Goal: Use online tool/utility

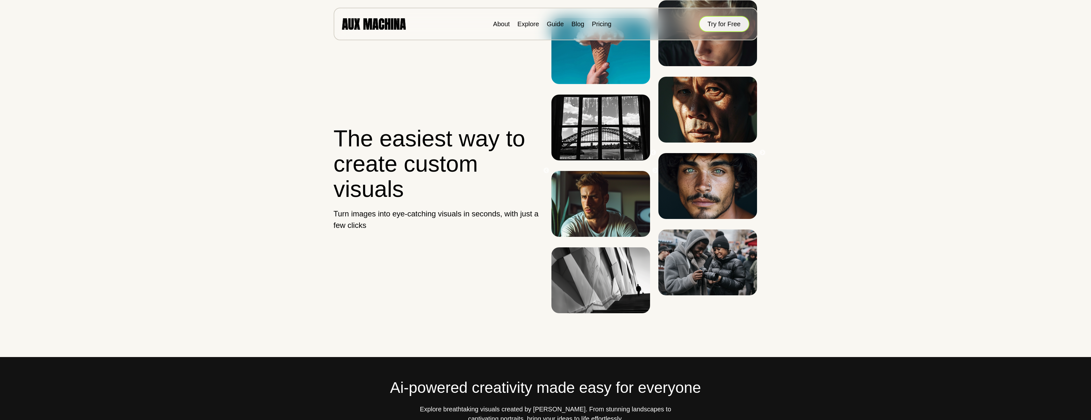
click at [721, 21] on button "Try for Free" at bounding box center [724, 24] width 50 height 16
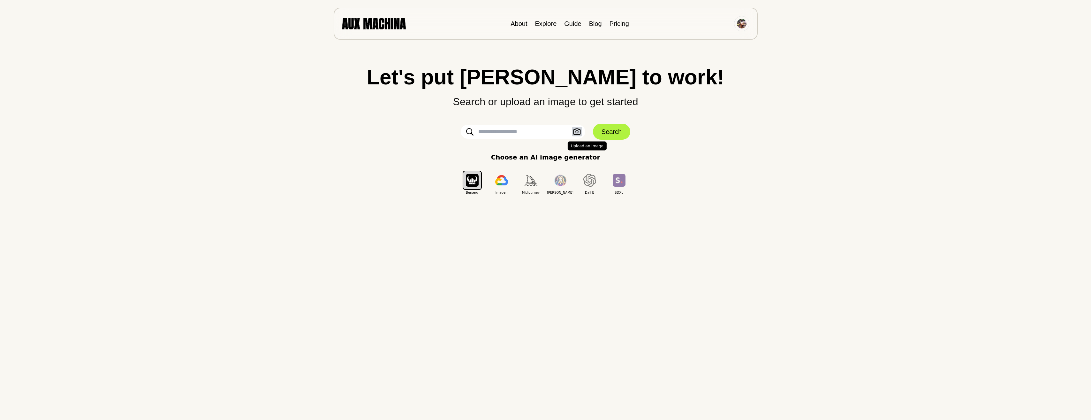
click at [581, 132] on button "Upload an Image" at bounding box center [577, 131] width 10 height 9
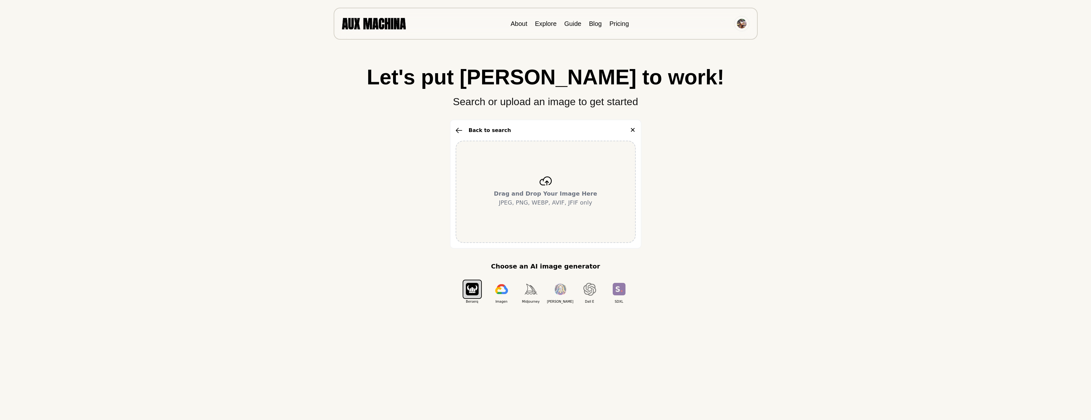
click at [554, 197] on b "Drag and Drop Your Image Here" at bounding box center [545, 193] width 103 height 7
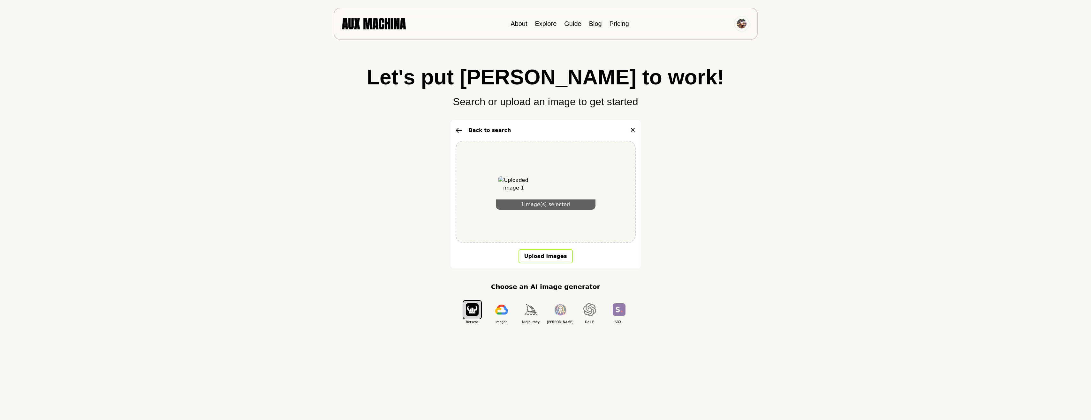
click at [553, 256] on button "Upload Images" at bounding box center [546, 256] width 54 height 14
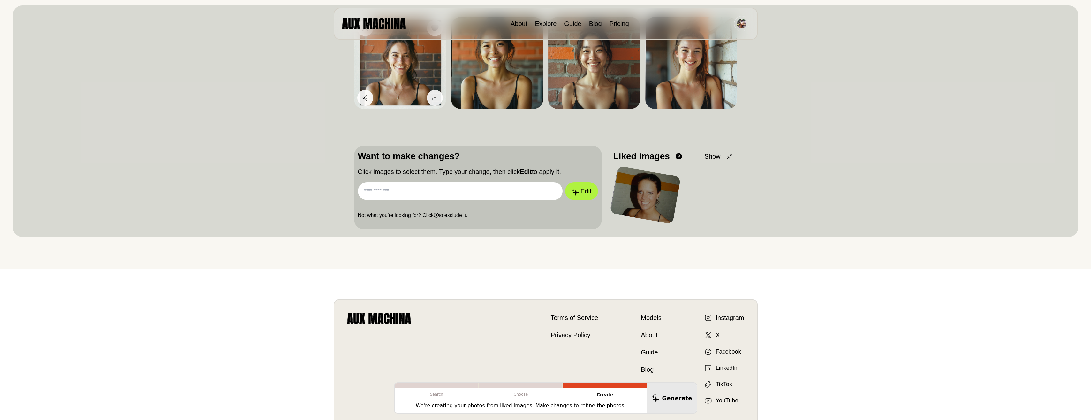
scroll to position [128, 0]
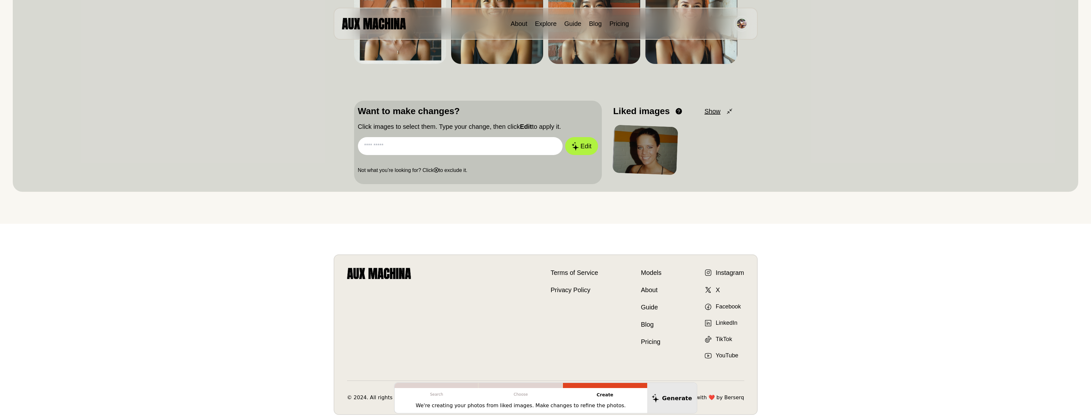
click at [659, 146] on div at bounding box center [645, 150] width 66 height 50
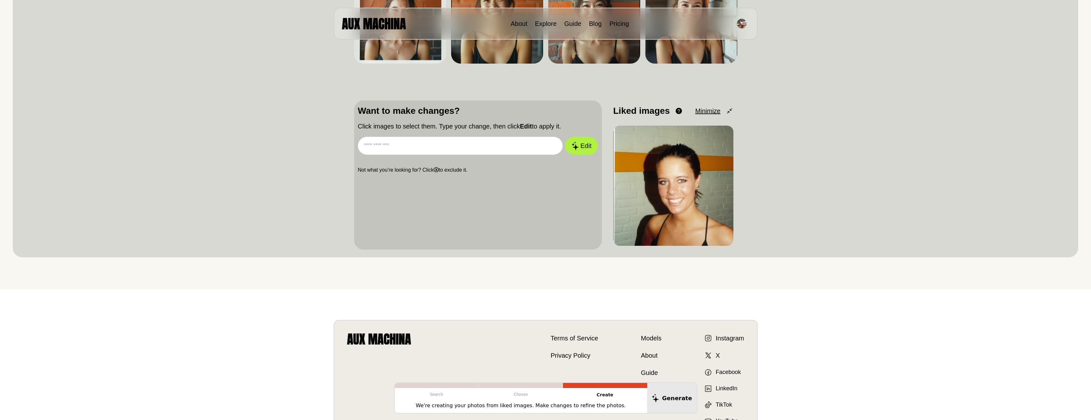
scroll to position [192, 0]
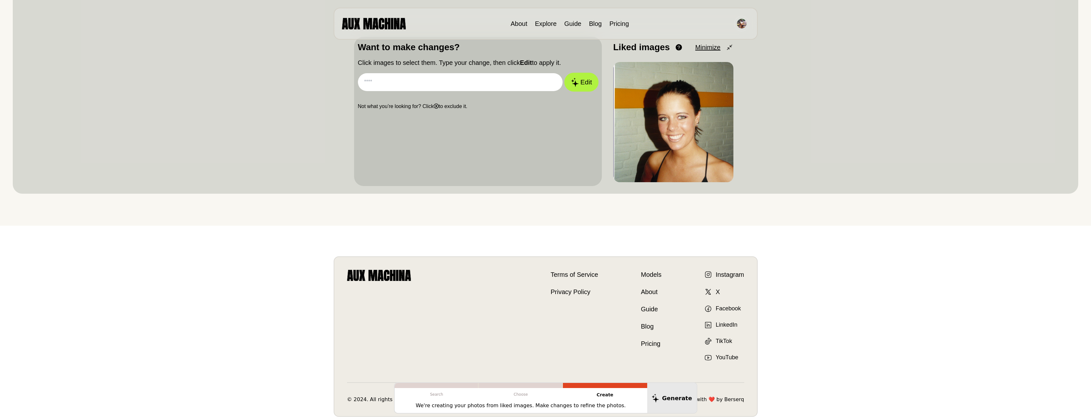
click at [593, 81] on button "Edit" at bounding box center [581, 82] width 34 height 19
type input "******"
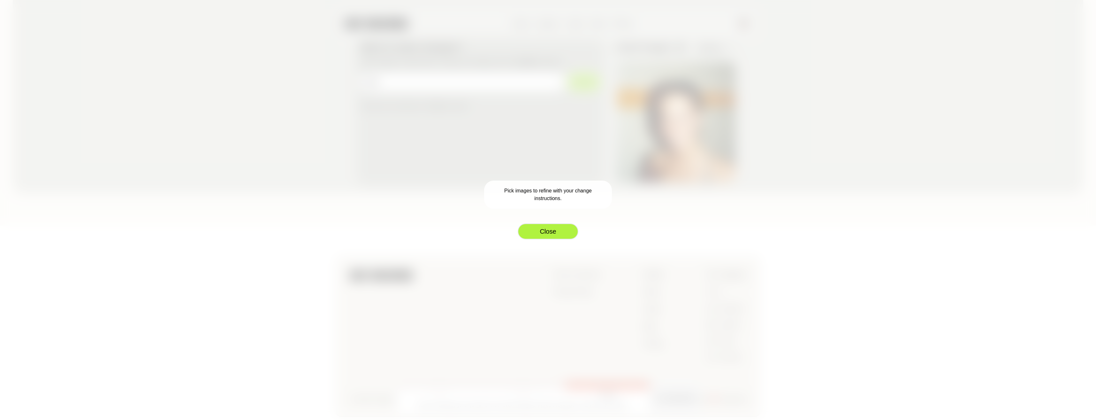
click at [563, 236] on button "Close" at bounding box center [548, 231] width 61 height 16
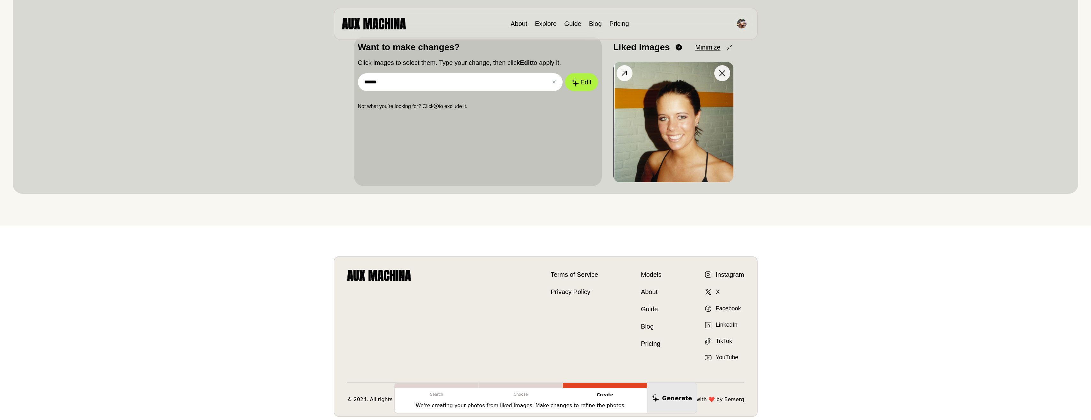
click at [658, 110] on img at bounding box center [673, 122] width 120 height 120
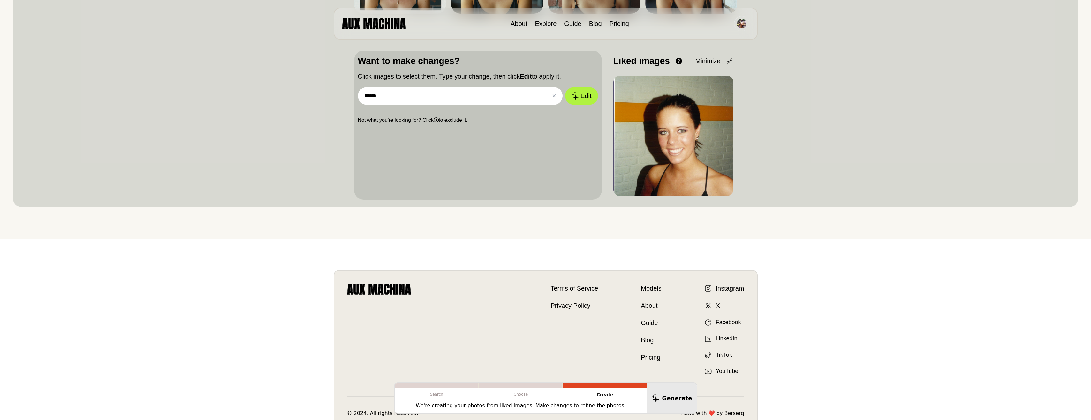
scroll to position [155, 0]
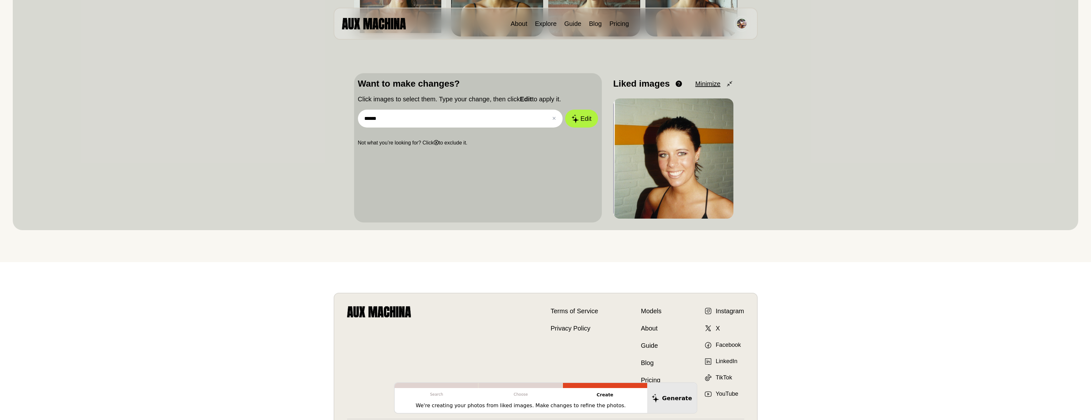
click at [450, 116] on input "******" at bounding box center [460, 119] width 205 height 18
drag, startPoint x: 450, startPoint y: 116, endPoint x: 353, endPoint y: 117, distance: 96.4
click at [353, 117] on div "Dislike Like Share Download Dislike Like Share Download Dislike Like Share Down…" at bounding box center [546, 81] width 1066 height 297
type input "*"
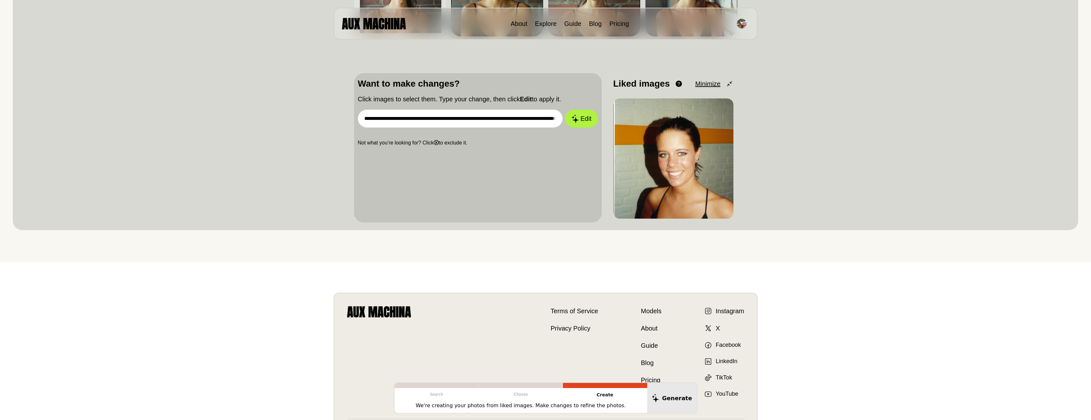
scroll to position [0, 36]
type input "**********"
click at [579, 116] on button "Edit" at bounding box center [581, 118] width 34 height 19
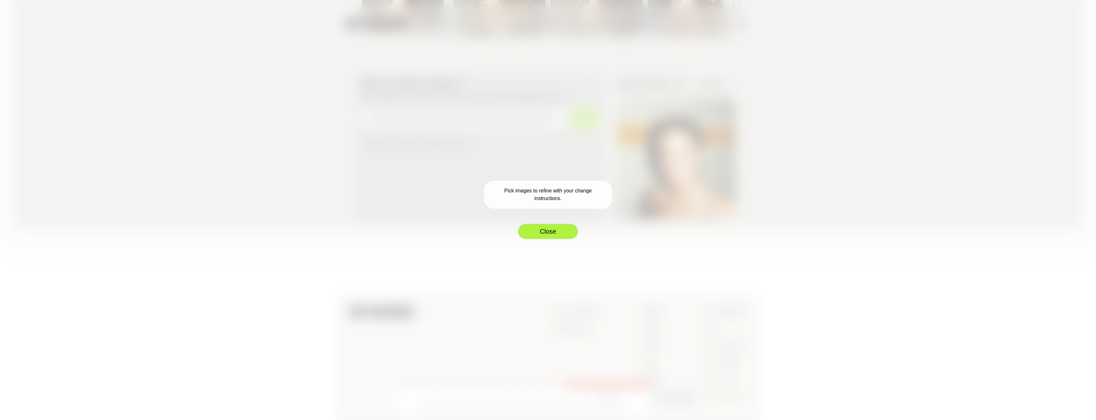
click at [571, 235] on button "Close" at bounding box center [548, 231] width 61 height 16
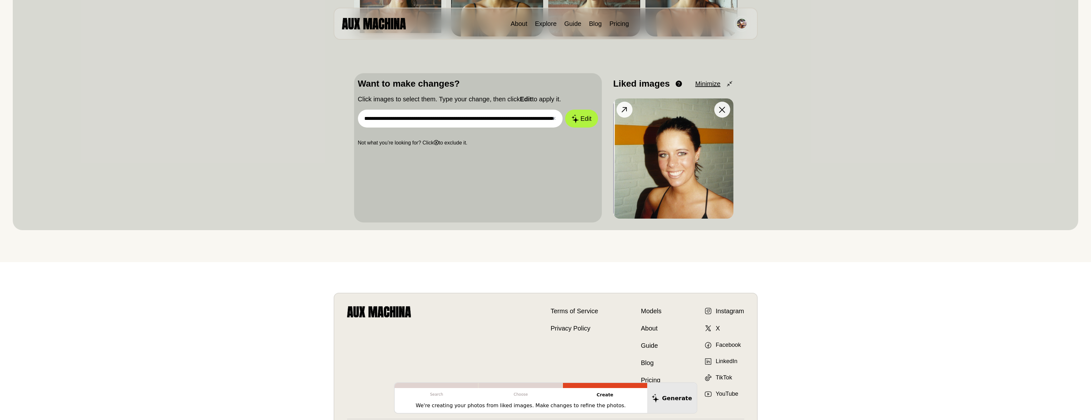
click at [624, 114] on button at bounding box center [625, 110] width 16 height 16
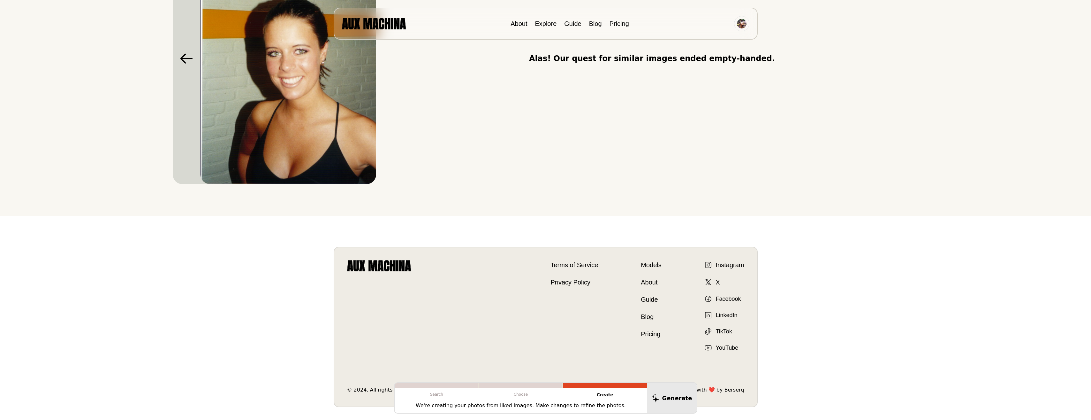
click at [187, 60] on icon at bounding box center [186, 58] width 13 height 10
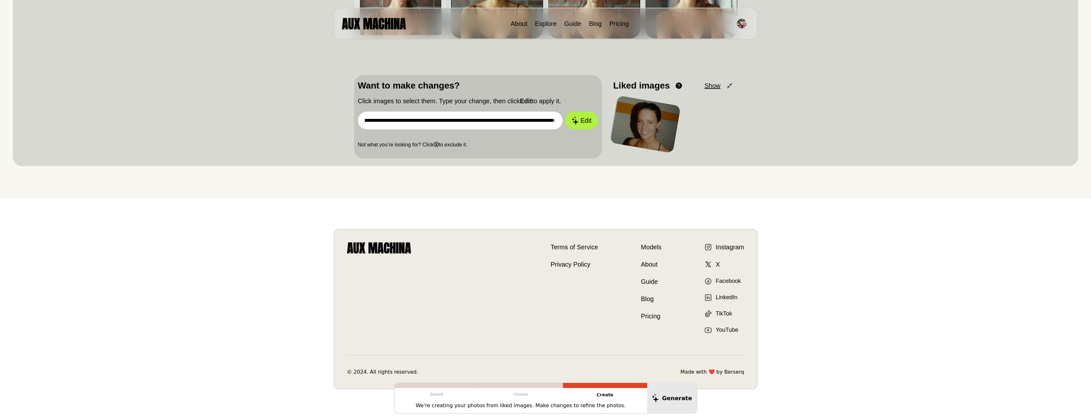
scroll to position [153, 0]
click at [650, 122] on div at bounding box center [645, 124] width 71 height 58
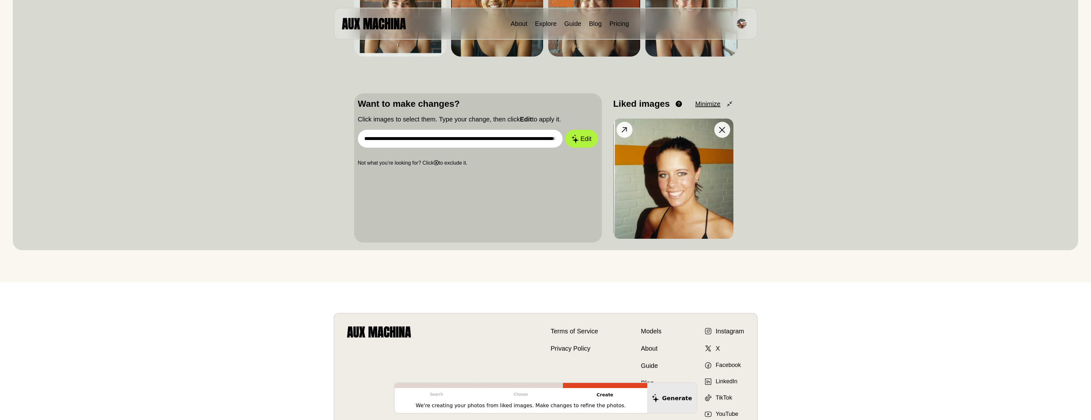
scroll to position [0, 0]
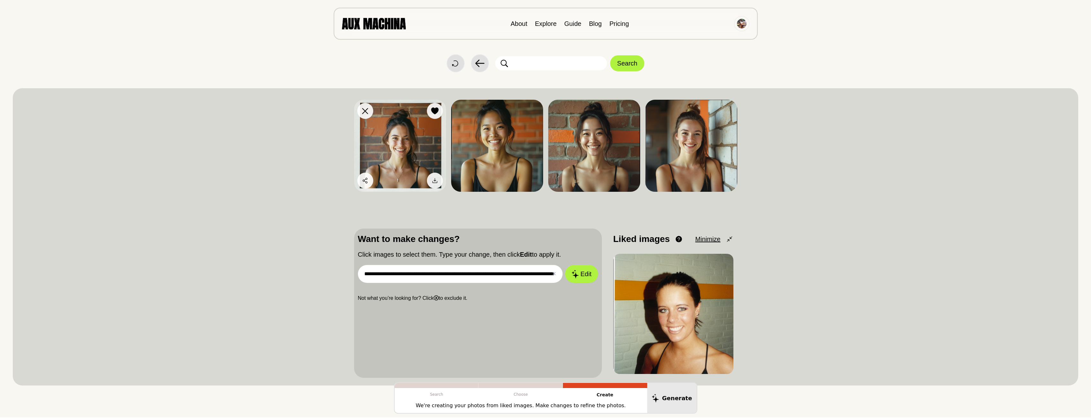
click at [409, 148] on img at bounding box center [400, 146] width 92 height 92
click at [493, 279] on input "**********" at bounding box center [460, 274] width 205 height 18
click at [583, 274] on button "Edit" at bounding box center [581, 273] width 34 height 19
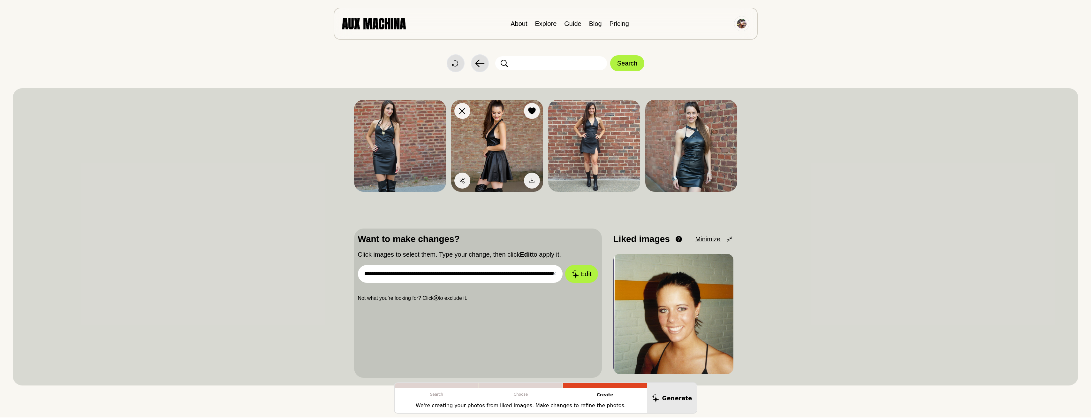
click at [490, 124] on img at bounding box center [497, 146] width 92 height 92
click at [588, 273] on button "Edit" at bounding box center [581, 273] width 34 height 19
